Goal: Find specific page/section: Find specific page/section

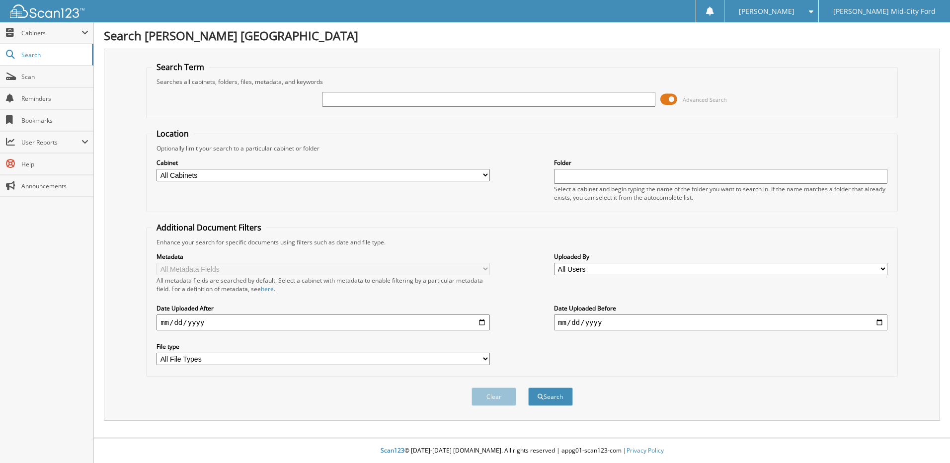
click at [371, 98] on input "text" at bounding box center [488, 99] width 333 height 15
type input "37420"
click at [528, 387] on button "Search" at bounding box center [550, 396] width 45 height 18
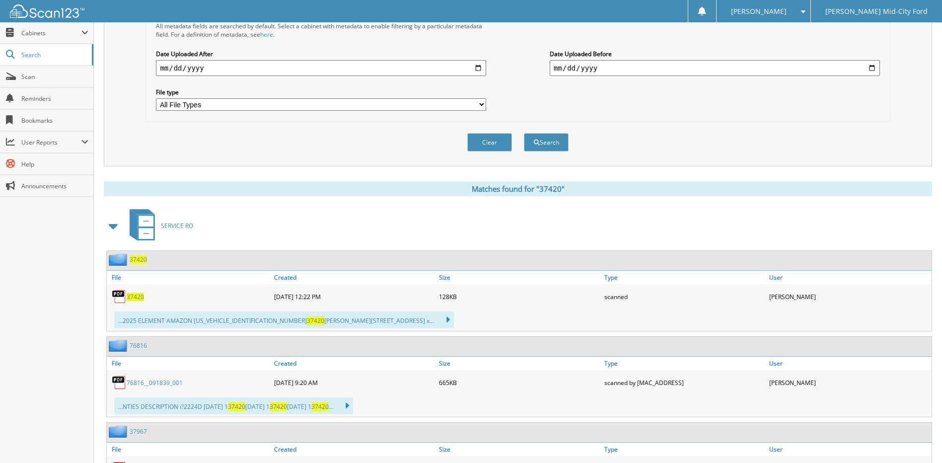
scroll to position [325, 0]
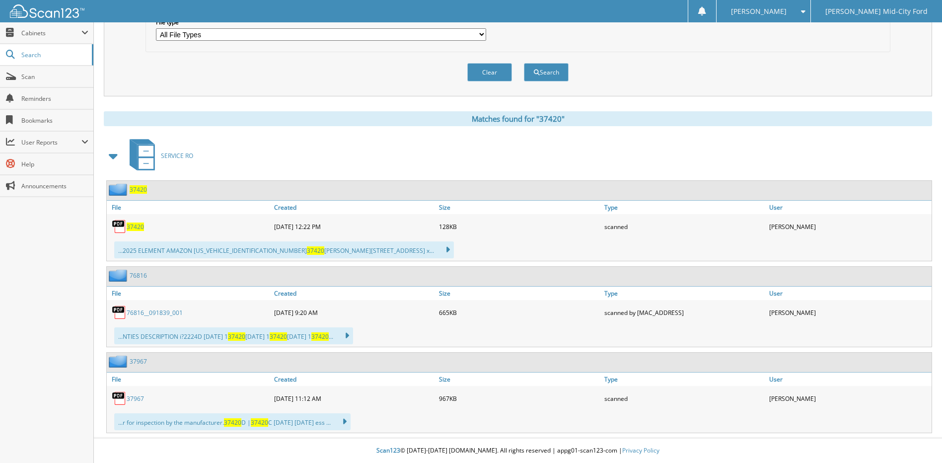
click at [131, 227] on span "37420" at bounding box center [135, 226] width 17 height 8
